Goal: Navigation & Orientation: Find specific page/section

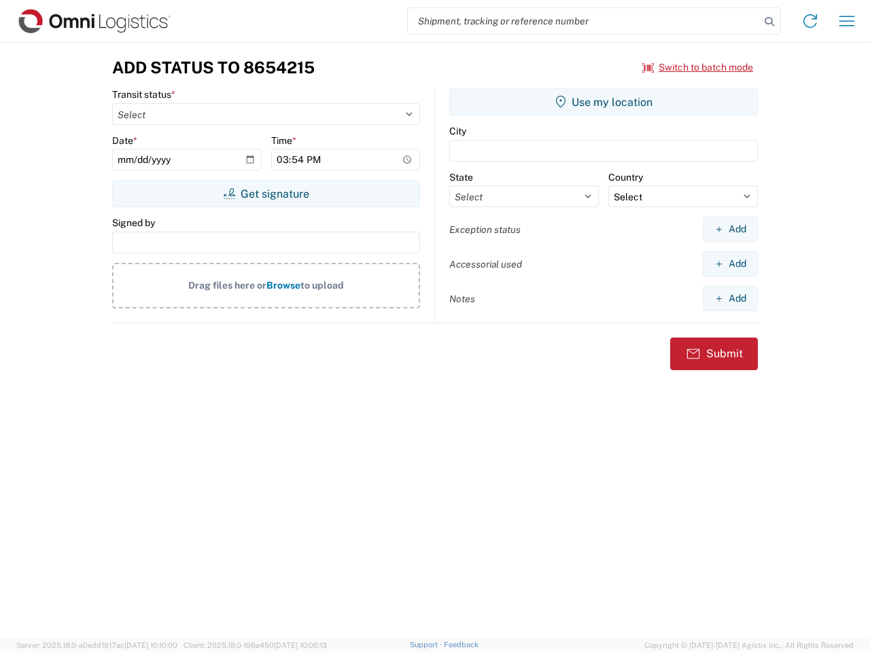
click at [584, 21] on input "search" at bounding box center [584, 21] width 352 height 26
click at [769, 22] on icon at bounding box center [769, 21] width 19 height 19
click at [810, 21] on icon at bounding box center [810, 21] width 22 height 22
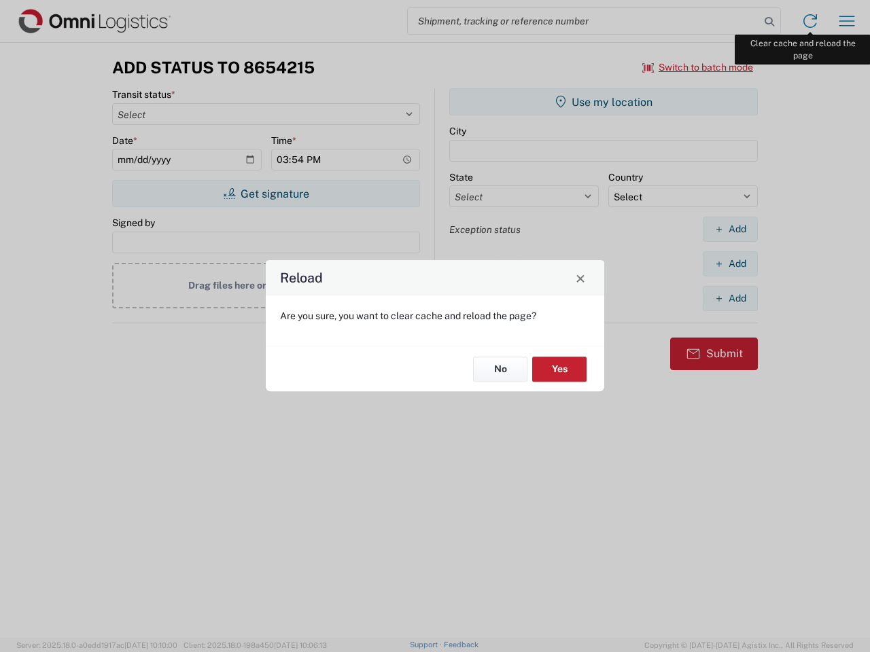
click at [847, 21] on div "Reload Are you sure, you want to clear cache and reload the page? No Yes" at bounding box center [435, 326] width 870 height 652
click at [698, 67] on div "Reload Are you sure, you want to clear cache and reload the page? No Yes" at bounding box center [435, 326] width 870 height 652
click at [266, 194] on div "Reload Are you sure, you want to clear cache and reload the page? No Yes" at bounding box center [435, 326] width 870 height 652
click at [603, 102] on div "Reload Are you sure, you want to clear cache and reload the page? No Yes" at bounding box center [435, 326] width 870 height 652
click at [730, 229] on div "Reload Are you sure, you want to clear cache and reload the page? No Yes" at bounding box center [435, 326] width 870 height 652
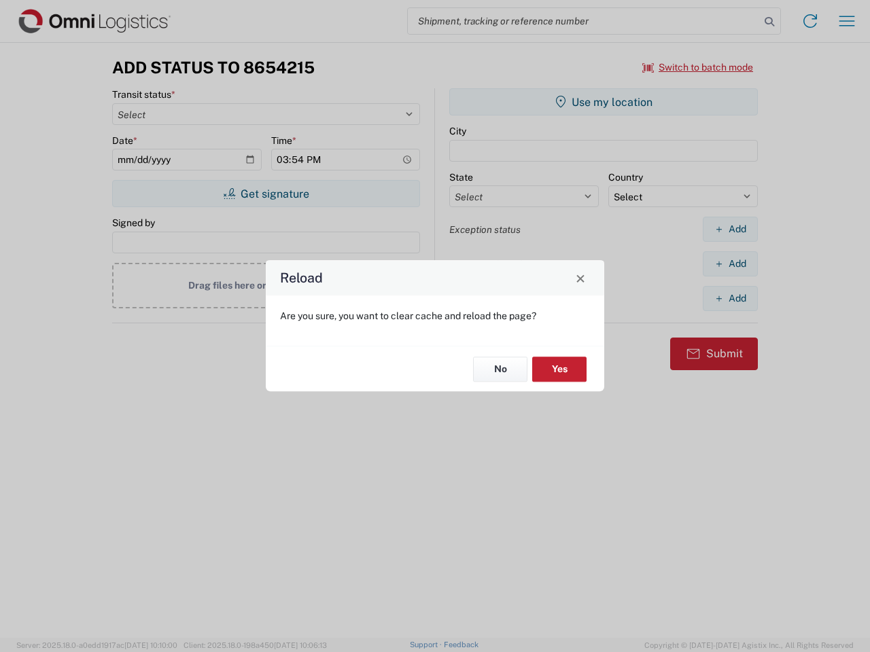
click at [730, 264] on div "Reload Are you sure, you want to clear cache and reload the page? No Yes" at bounding box center [435, 326] width 870 height 652
click at [730, 298] on div "Reload Are you sure, you want to clear cache and reload the page? No Yes" at bounding box center [435, 326] width 870 height 652
